Goal: Find specific fact: Find specific fact

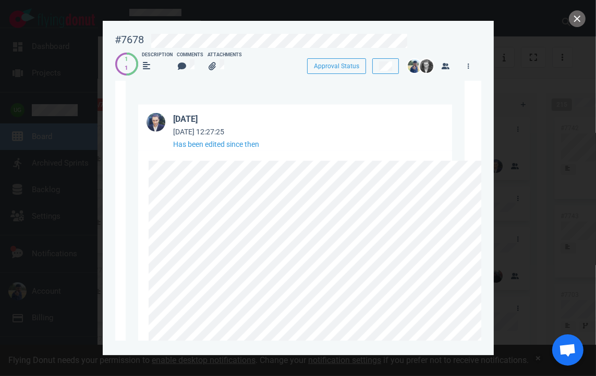
scroll to position [615, 0]
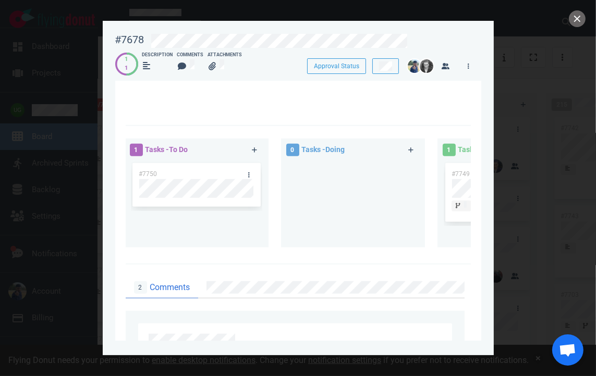
click at [482, 47] on div at bounding box center [473, 39] width 27 height 25
click at [580, 19] on button "close" at bounding box center [577, 18] width 17 height 17
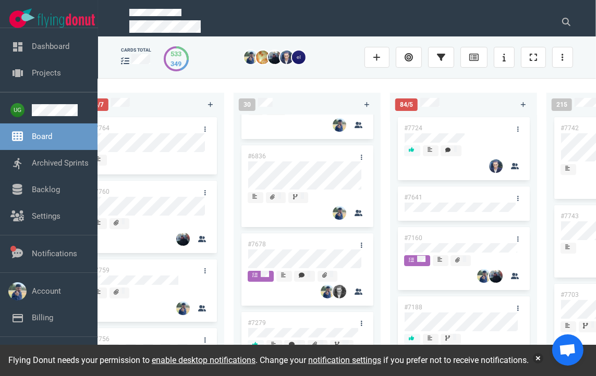
scroll to position [7, 0]
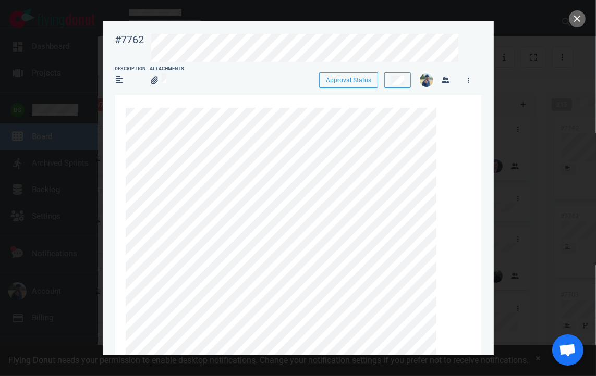
click at [82, 172] on div at bounding box center [298, 188] width 596 height 376
click at [582, 14] on button "close" at bounding box center [577, 18] width 17 height 17
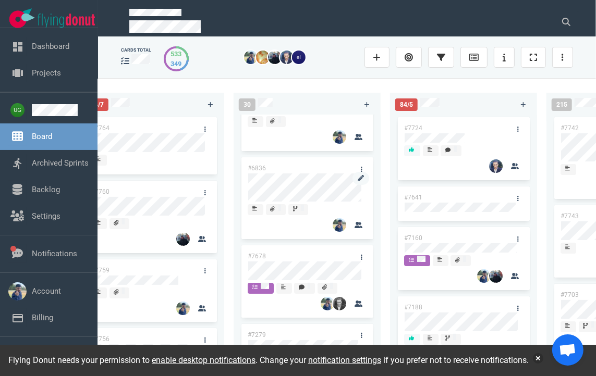
scroll to position [80, 0]
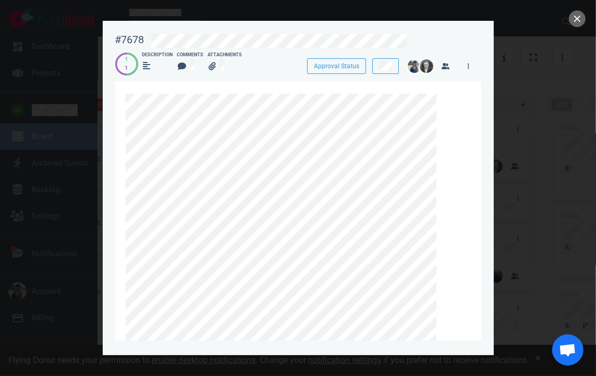
click at [124, 42] on div "#7678" at bounding box center [129, 39] width 29 height 13
copy div "#7678"
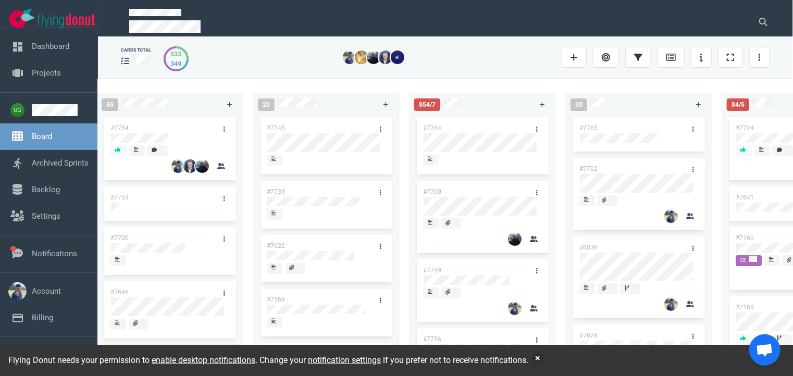
scroll to position [0, 282]
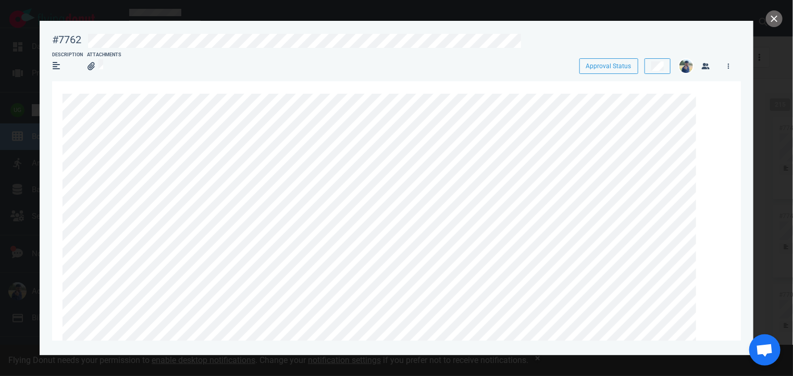
click at [54, 30] on div "#7762" at bounding box center [63, 39] width 35 height 25
copy div "#7762"
click at [458, 67] on div "Description Attachments" at bounding box center [306, 64] width 509 height 24
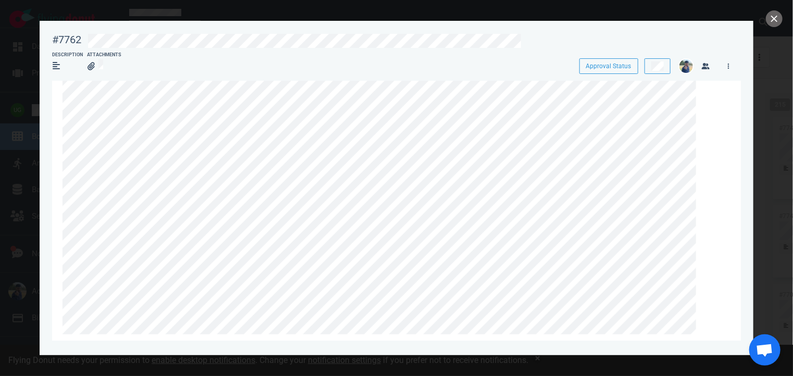
scroll to position [238, 0]
